Goal: Task Accomplishment & Management: Manage account settings

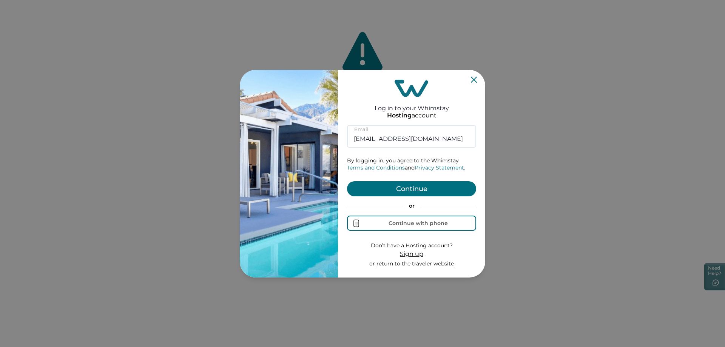
click at [422, 187] on button "Continue" at bounding box center [411, 188] width 129 height 15
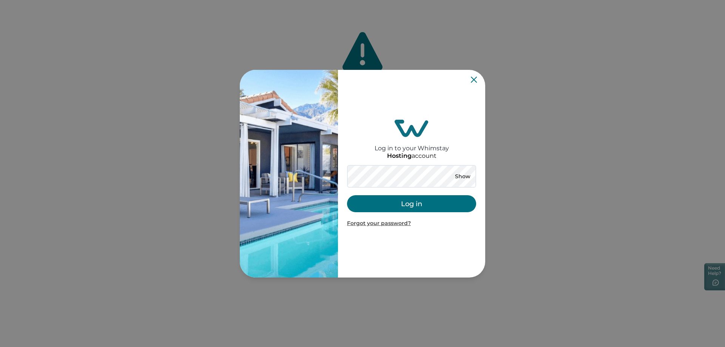
click at [424, 204] on button "Log in" at bounding box center [411, 203] width 129 height 17
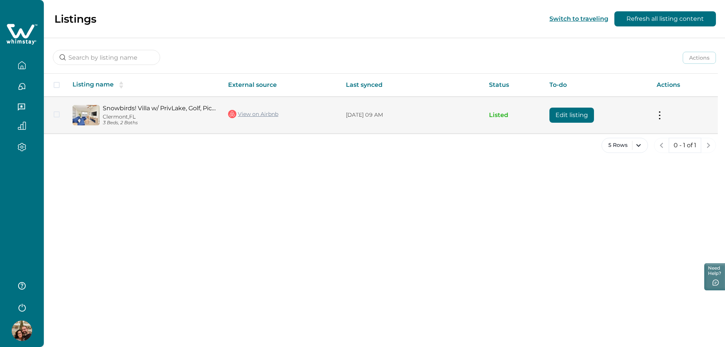
click at [151, 111] on link "Snowbirds! Villa w/ PrivLake, Golf, Picball, Parks" at bounding box center [159, 108] width 113 height 7
click at [571, 114] on button "Edit listing" at bounding box center [571, 115] width 45 height 15
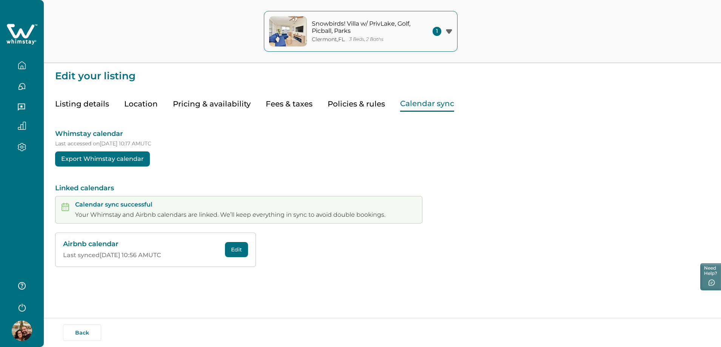
click at [426, 104] on button "Calendar sync" at bounding box center [427, 103] width 54 height 15
click at [505, 192] on div "Whimstay calendar Last accessed on 10/08/2025 at 10:17 AM UTC Export Whimstay c…" at bounding box center [384, 189] width 658 height 155
click at [225, 105] on button "Pricing & availability" at bounding box center [212, 103] width 78 height 15
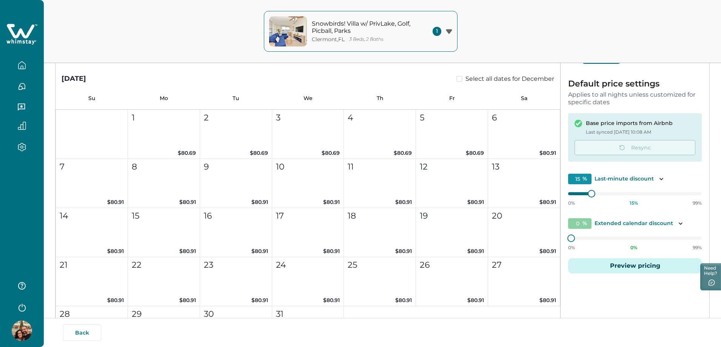
scroll to position [69, 0]
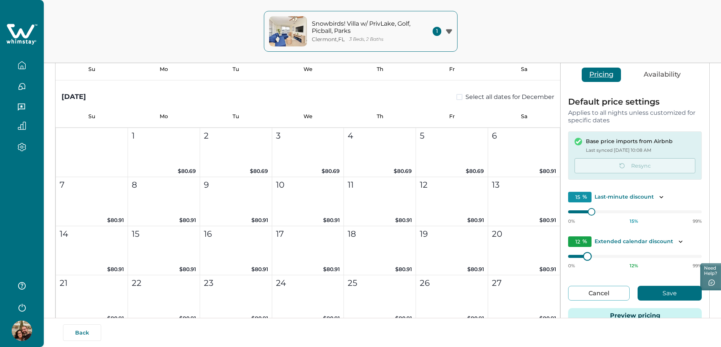
click at [584, 257] on div at bounding box center [587, 256] width 7 height 7
click at [561, 260] on div "Default price settings Applies to all nights unless customized for specific dat…" at bounding box center [635, 215] width 149 height 250
click at [674, 106] on p "Default price settings" at bounding box center [635, 102] width 134 height 8
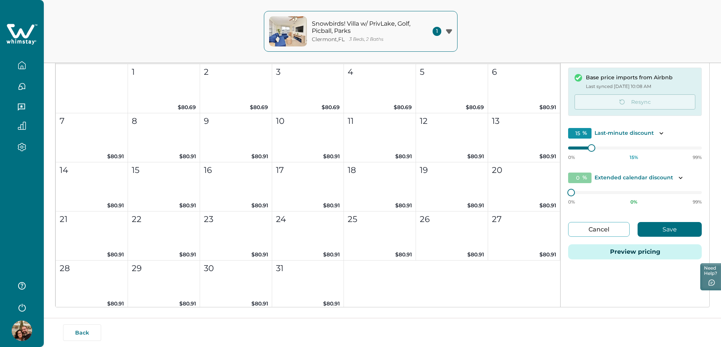
scroll to position [145, 0]
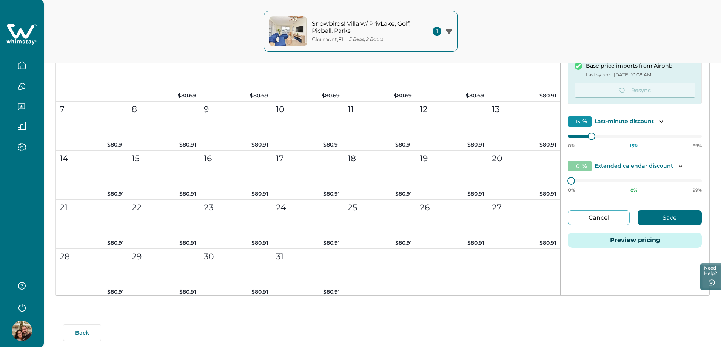
click at [637, 239] on button "Preview pricing" at bounding box center [635, 240] width 134 height 15
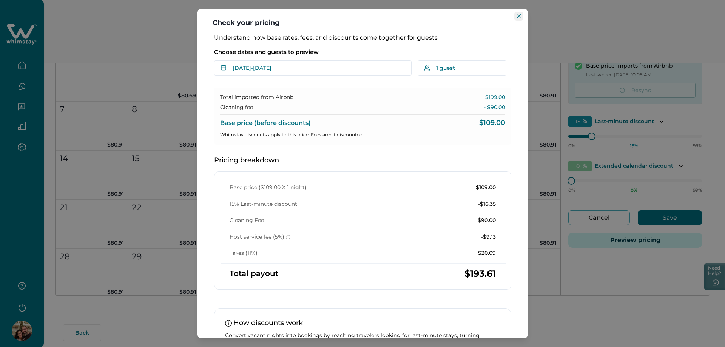
click at [520, 19] on button "Close" at bounding box center [518, 16] width 9 height 9
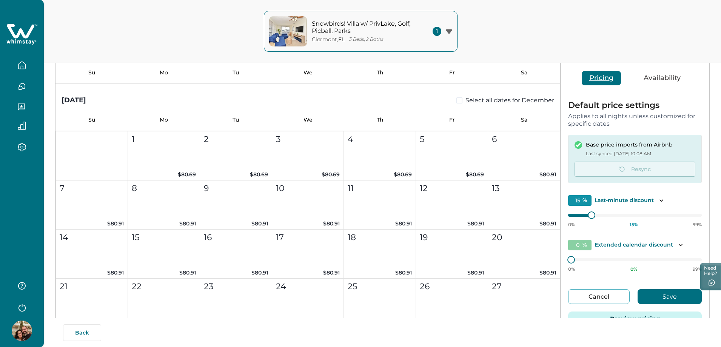
scroll to position [32, 0]
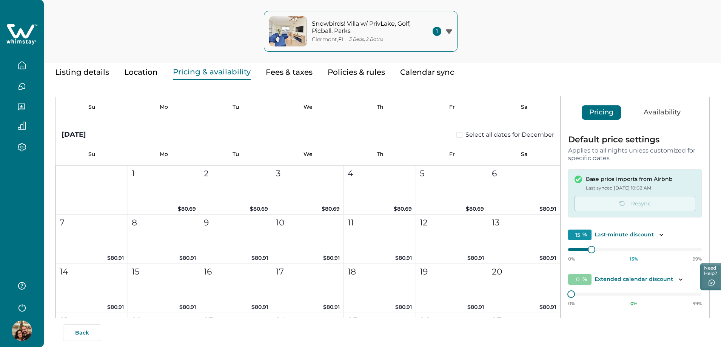
click at [664, 142] on p "Default price settings" at bounding box center [635, 140] width 134 height 8
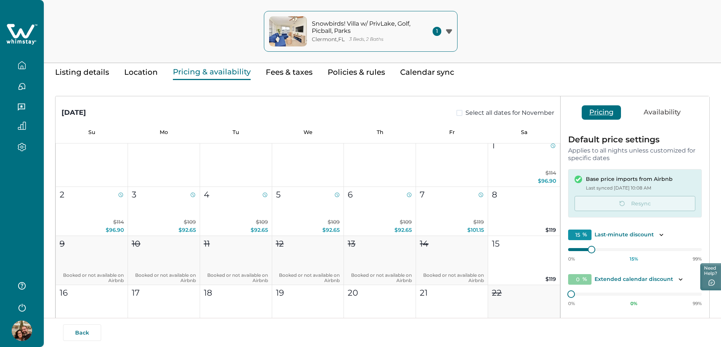
scroll to position [302, 0]
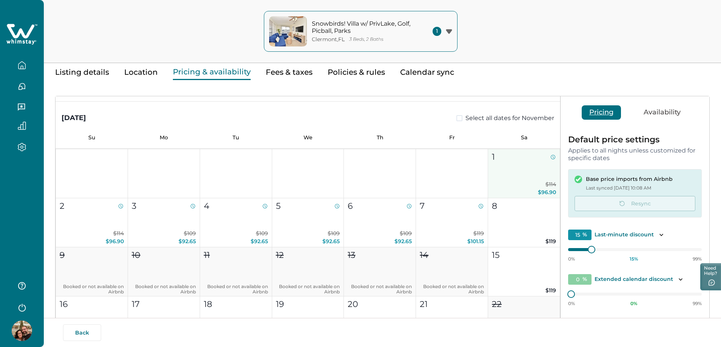
click at [520, 171] on button "1 $114 $96.90" at bounding box center [524, 173] width 72 height 49
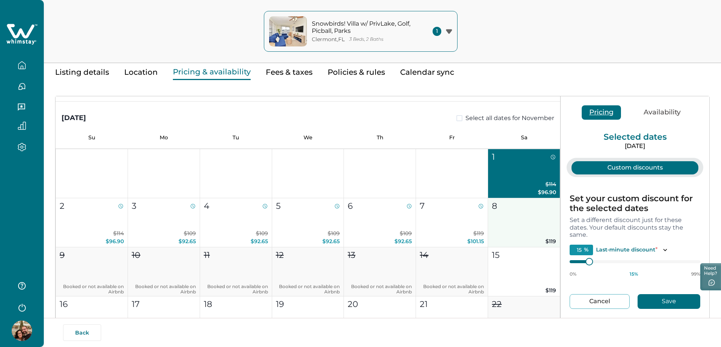
scroll to position [264, 0]
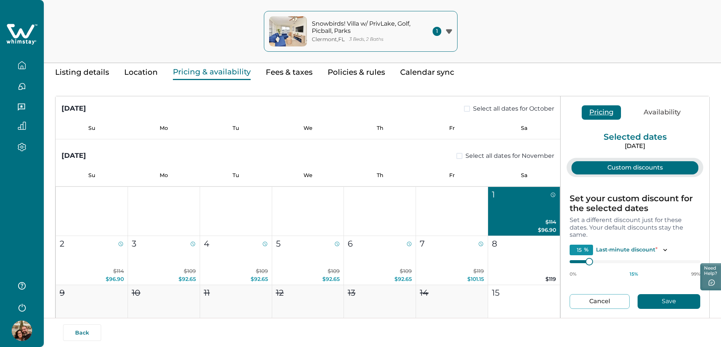
click at [525, 198] on div "1" at bounding box center [523, 194] width 63 height 12
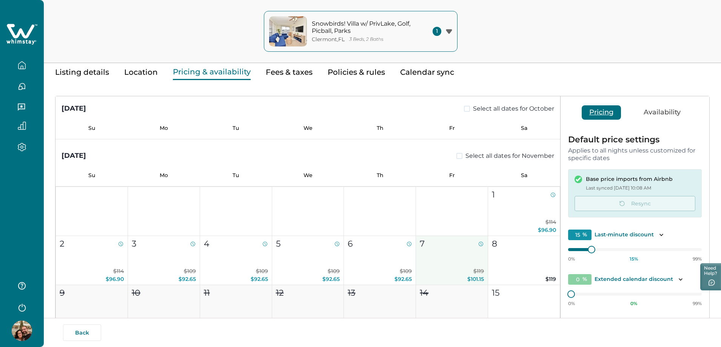
click at [458, 265] on button "7 $119 $101.15" at bounding box center [452, 260] width 72 height 49
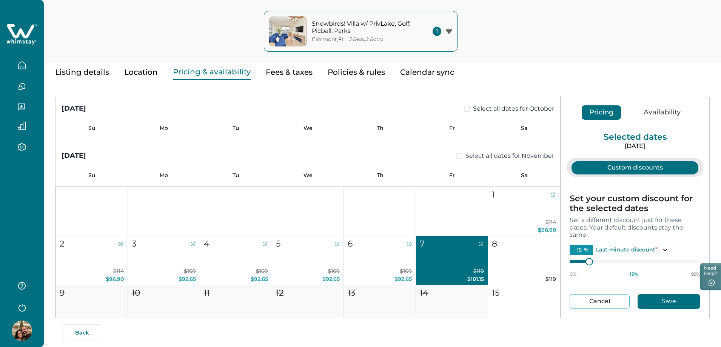
click at [458, 265] on button "7 $119 $101.15" at bounding box center [452, 260] width 72 height 49
type input "0"
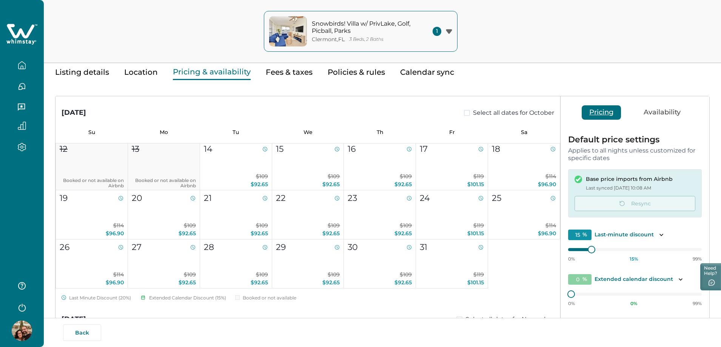
scroll to position [113, 0]
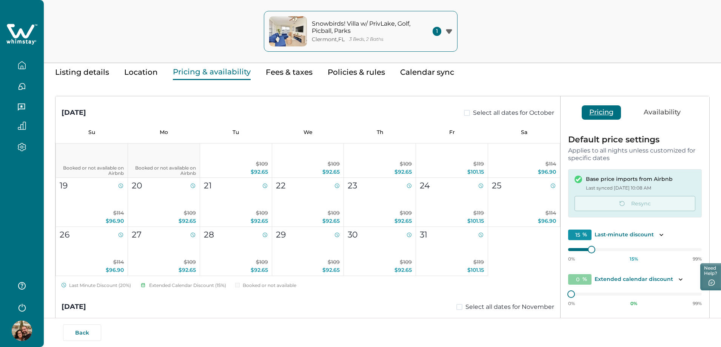
click at [405, 113] on div "October 2025 Select all dates for October" at bounding box center [308, 107] width 505 height 22
click at [605, 182] on p "Base price imports from Airbnb" at bounding box center [629, 180] width 87 height 8
click at [595, 177] on p "Base price imports from Airbnb" at bounding box center [629, 180] width 87 height 8
click at [640, 187] on p "Last synced Oct 8, 10:08 AM" at bounding box center [629, 188] width 87 height 8
click at [671, 111] on button "Availability" at bounding box center [662, 112] width 52 height 14
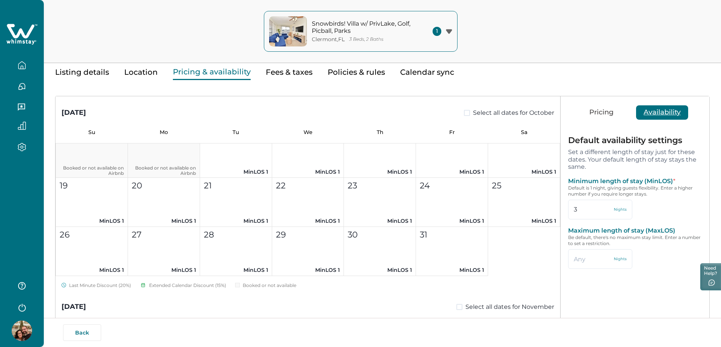
click at [601, 113] on button "Pricing" at bounding box center [601, 112] width 39 height 14
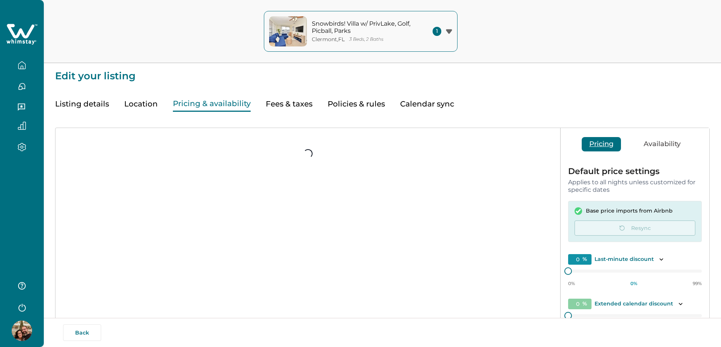
type input "15"
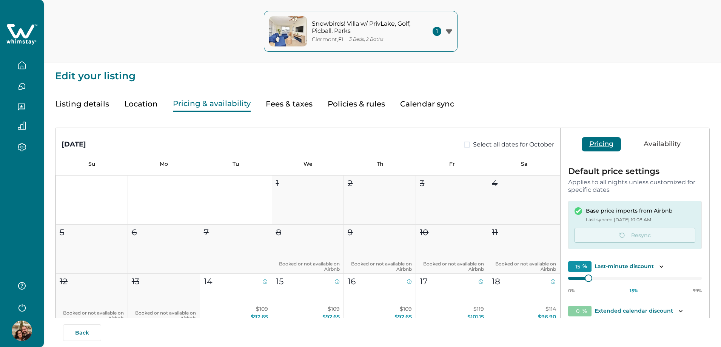
click at [142, 106] on button "Location" at bounding box center [141, 103] width 34 height 15
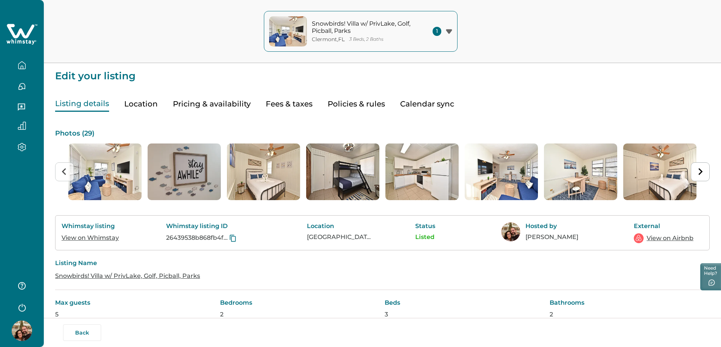
click at [75, 104] on button "Listing details" at bounding box center [82, 103] width 54 height 15
click at [213, 105] on button "Pricing & availability" at bounding box center [212, 103] width 78 height 15
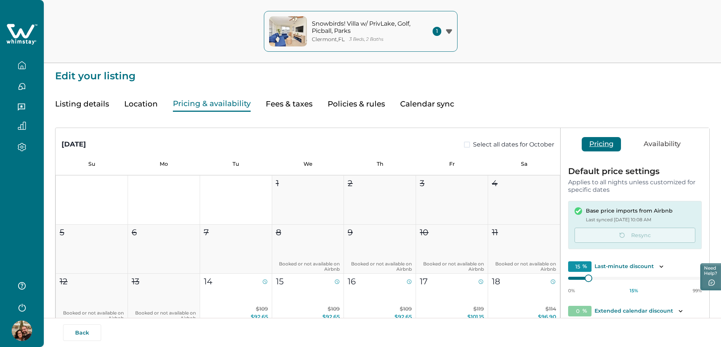
click at [283, 99] on button "Fees & taxes" at bounding box center [289, 103] width 47 height 15
type input "10"
type input "11"
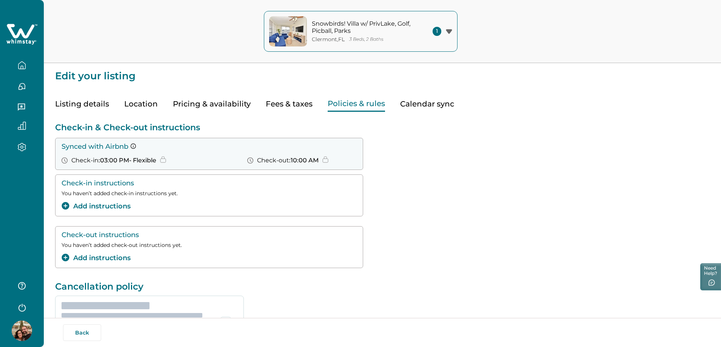
click at [338, 105] on button "Policies & rules" at bounding box center [356, 103] width 57 height 15
click at [99, 145] on p "Synced with Airbnb" at bounding box center [210, 147] width 297 height 8
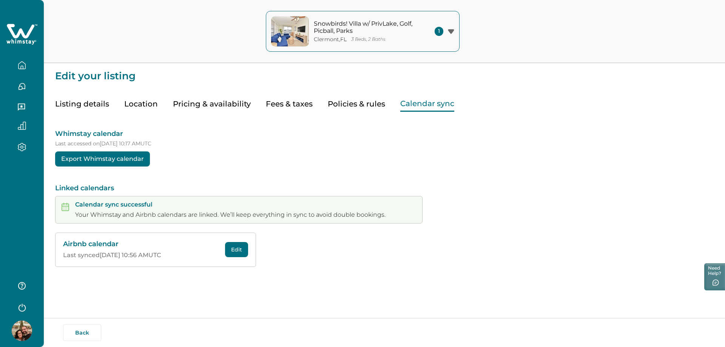
click at [406, 105] on button "Calendar sync" at bounding box center [427, 103] width 54 height 15
click at [237, 251] on button "Edit" at bounding box center [236, 249] width 23 height 15
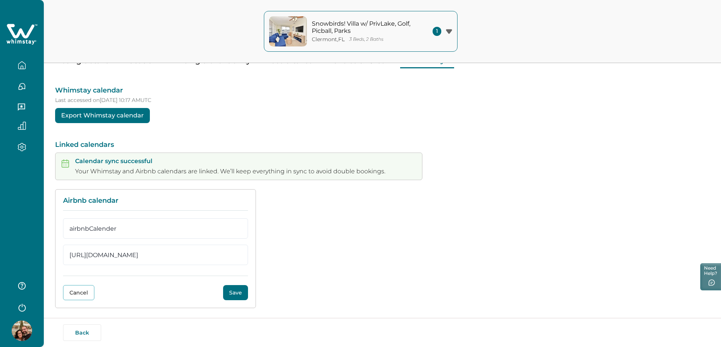
scroll to position [47, 0]
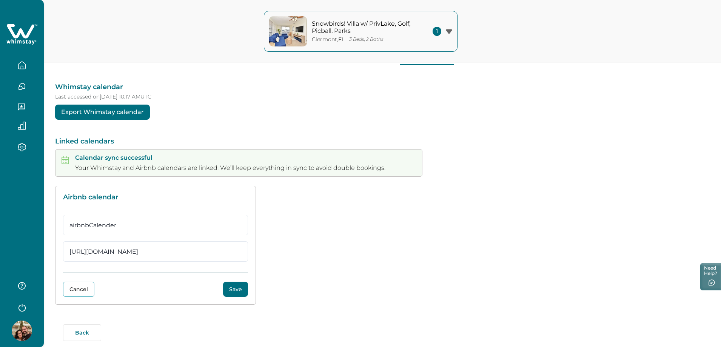
click at [228, 289] on button "Save" at bounding box center [235, 289] width 25 height 15
click at [357, 263] on div "Airbnb calendar airbnbCalender https://www.airbnb.com/calendar/ical/13177537302…" at bounding box center [382, 245] width 655 height 119
click at [90, 289] on button "Cancel" at bounding box center [78, 289] width 31 height 15
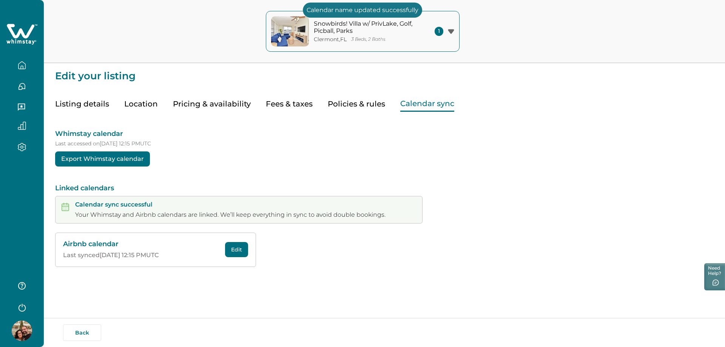
click at [432, 107] on button "Calendar sync" at bounding box center [427, 103] width 54 height 15
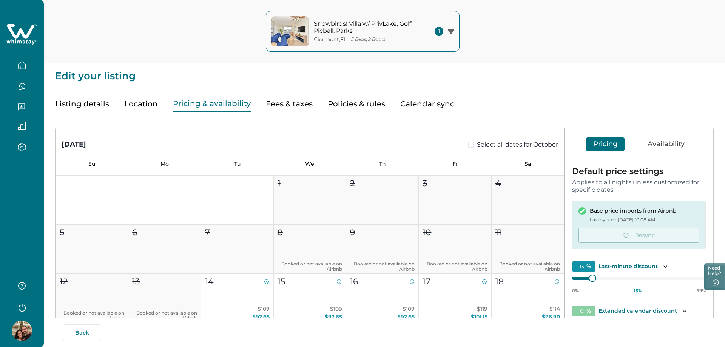
click at [193, 109] on button "Pricing & availability" at bounding box center [212, 103] width 78 height 15
click at [15, 62] on button "button" at bounding box center [22, 65] width 32 height 15
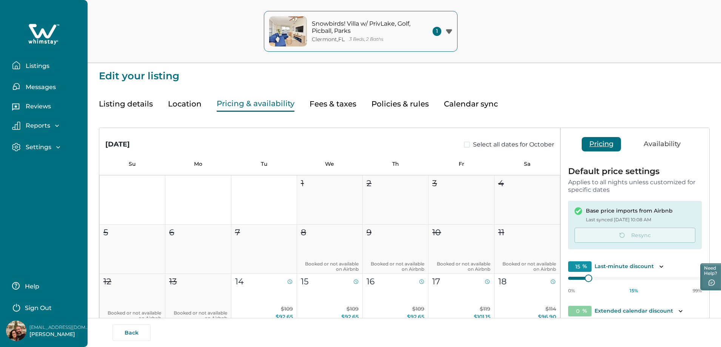
click at [40, 35] on icon at bounding box center [43, 31] width 28 height 14
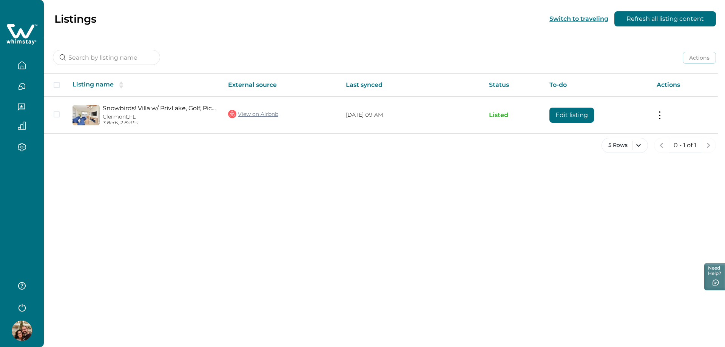
click at [21, 69] on icon "button" at bounding box center [22, 65] width 7 height 7
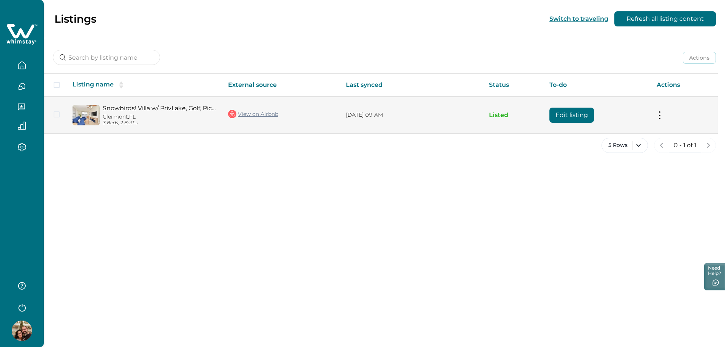
click at [589, 115] on button "Edit listing" at bounding box center [571, 115] width 45 height 15
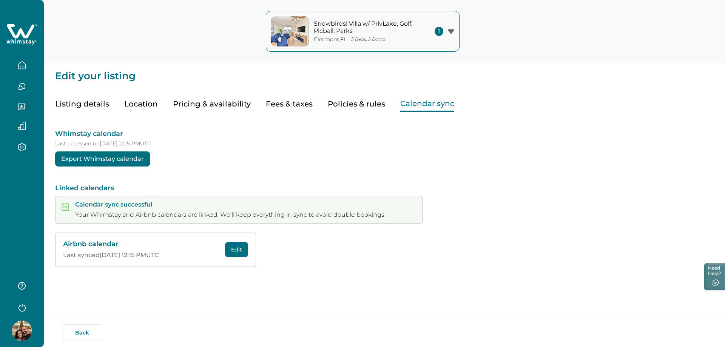
click at [419, 105] on button "Calendar sync" at bounding box center [427, 103] width 54 height 15
click at [112, 211] on div "Calendar sync successful Your Whimstay and Airbnb calendars are linked. We’ll k…" at bounding box center [230, 210] width 310 height 18
click at [91, 187] on p "Linked calendars" at bounding box center [384, 189] width 658 height 8
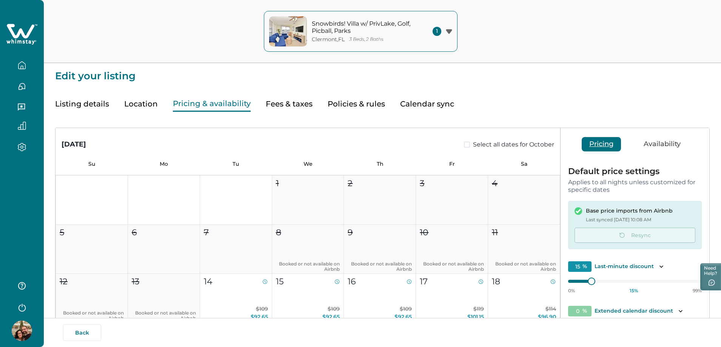
click at [218, 104] on button "Pricing & availability" at bounding box center [212, 103] width 78 height 15
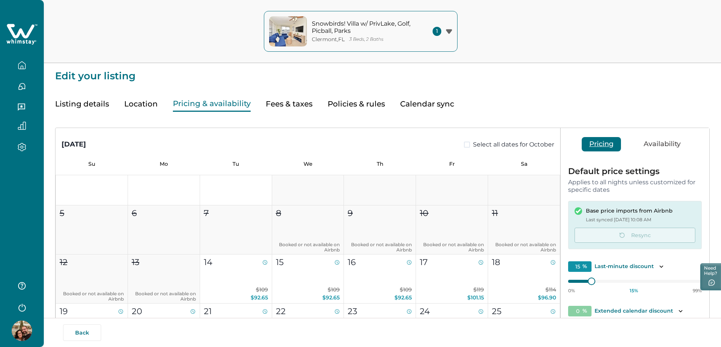
scroll to position [38, 0]
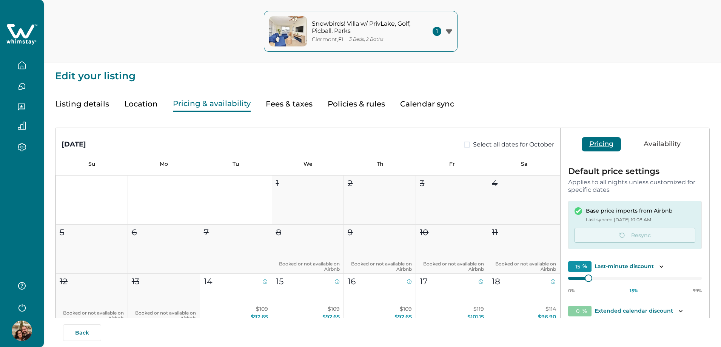
type input "15"
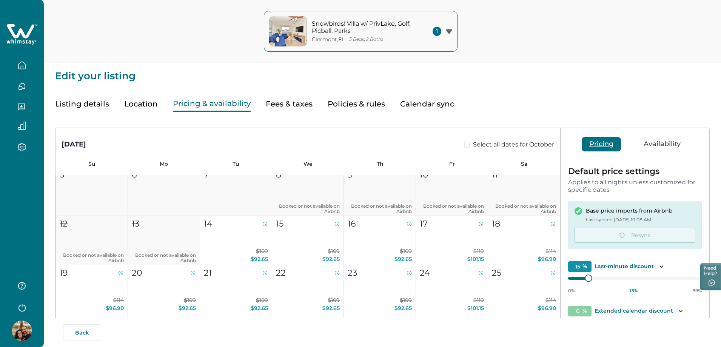
scroll to position [76, 0]
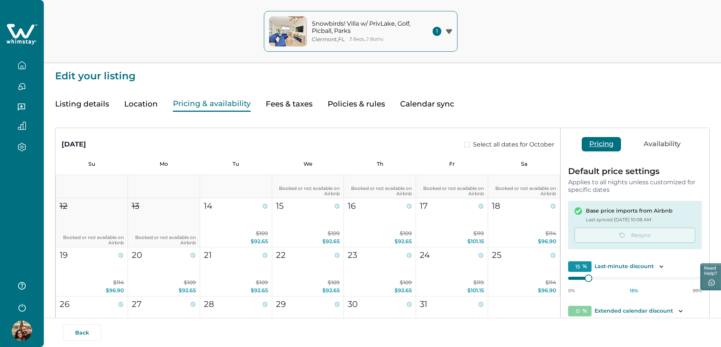
click at [655, 146] on button "Availability" at bounding box center [662, 144] width 52 height 14
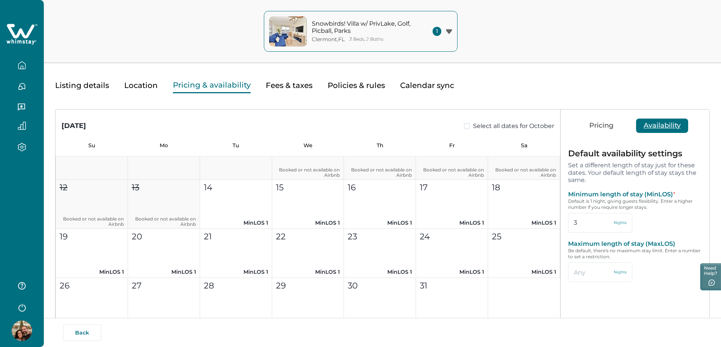
scroll to position [0, 0]
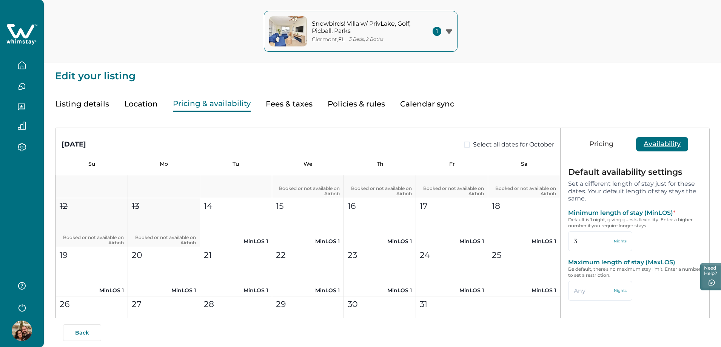
click at [609, 150] on button "Pricing" at bounding box center [601, 144] width 39 height 14
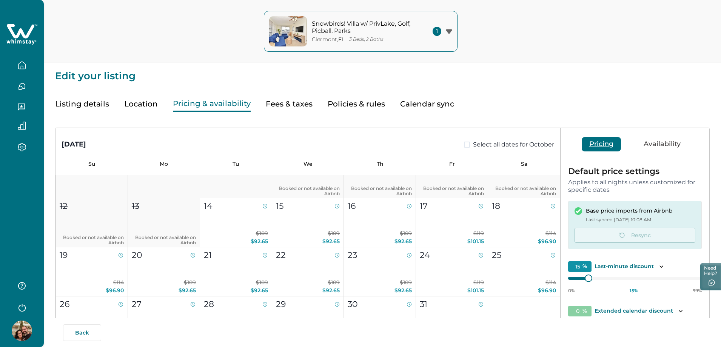
click at [582, 95] on div "Listing details Location Pricing & availability Fees & taxes Policies & rules C…" at bounding box center [382, 96] width 655 height 31
click at [690, 106] on div "Listing details Location Pricing & availability Fees & taxes Policies & rules C…" at bounding box center [382, 96] width 655 height 31
click at [100, 77] on p "Edit your listing" at bounding box center [382, 72] width 655 height 18
click at [21, 313] on button "button" at bounding box center [22, 306] width 30 height 15
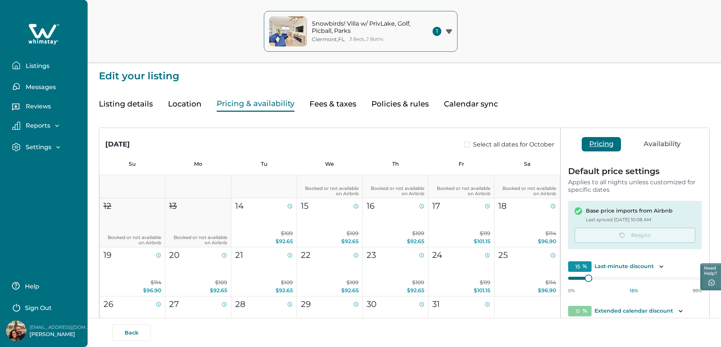
click at [35, 311] on p "Sign Out" at bounding box center [38, 308] width 27 height 8
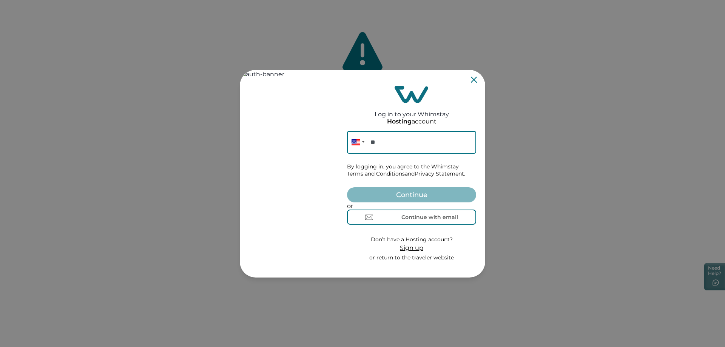
click at [472, 81] on icon "Close" at bounding box center [474, 79] width 6 height 6
